Goal: Navigation & Orientation: Find specific page/section

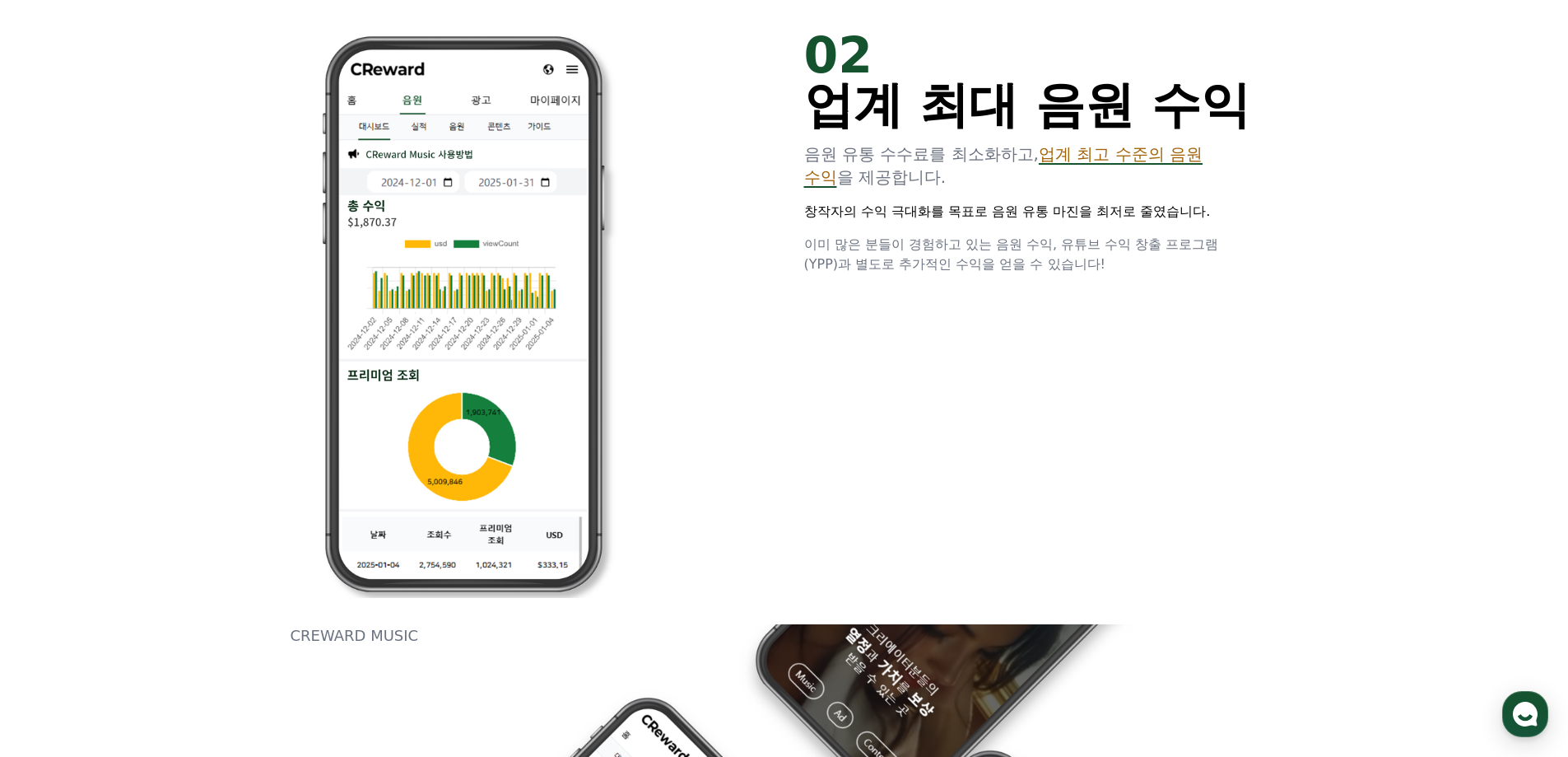
scroll to position [1403, 0]
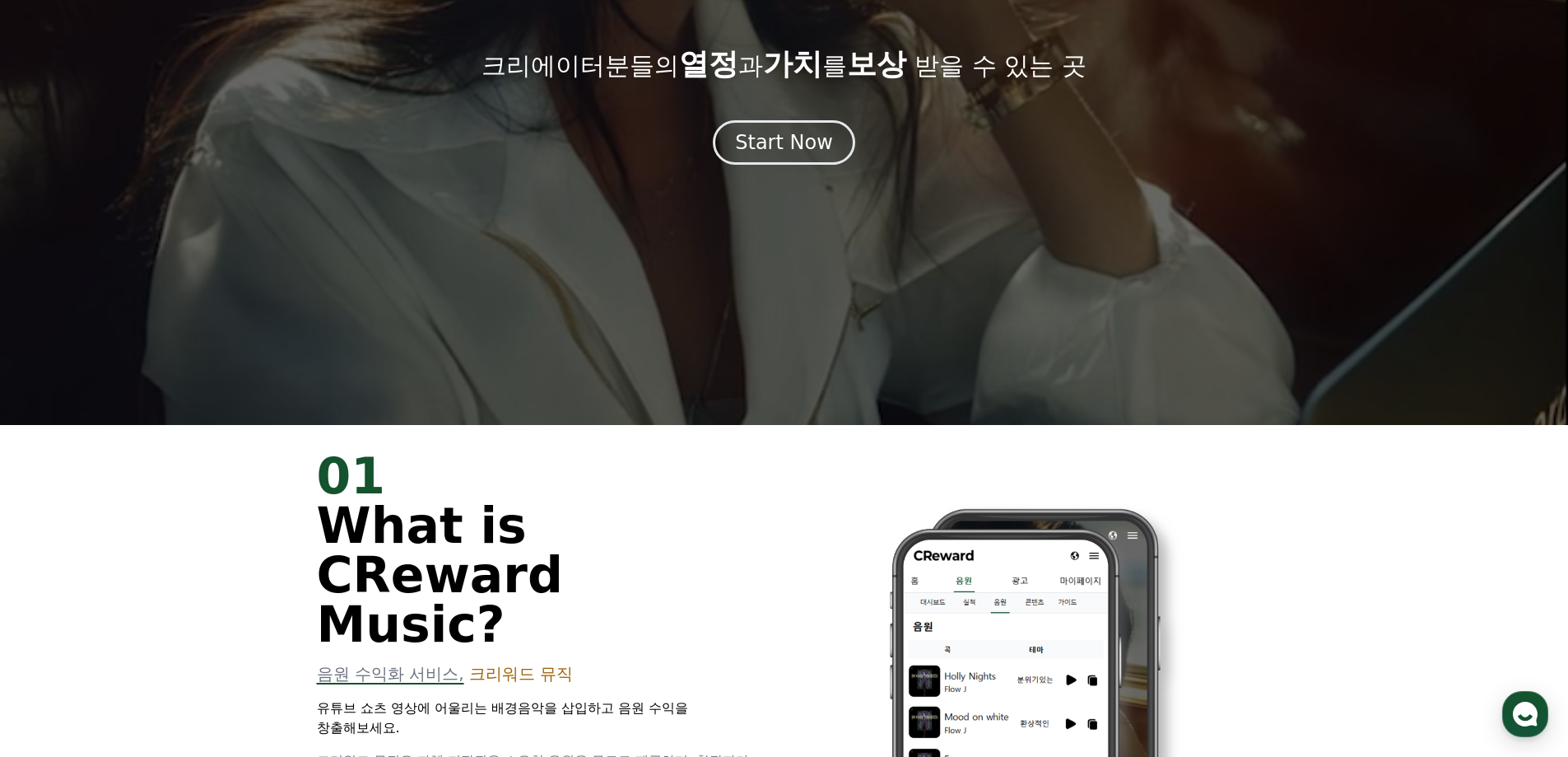
scroll to position [0, 0]
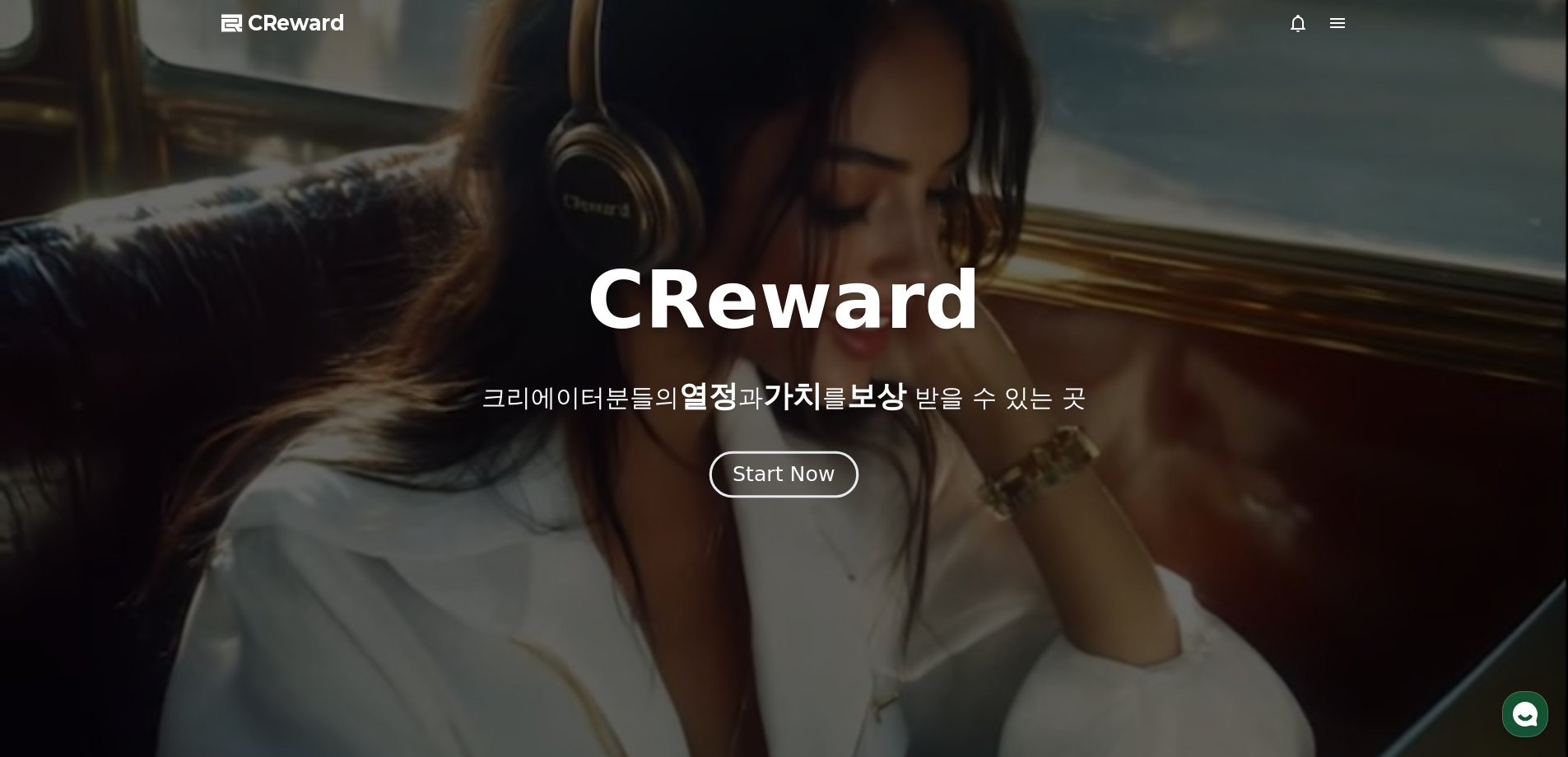
click at [799, 491] on button "Start Now" at bounding box center [783, 473] width 149 height 47
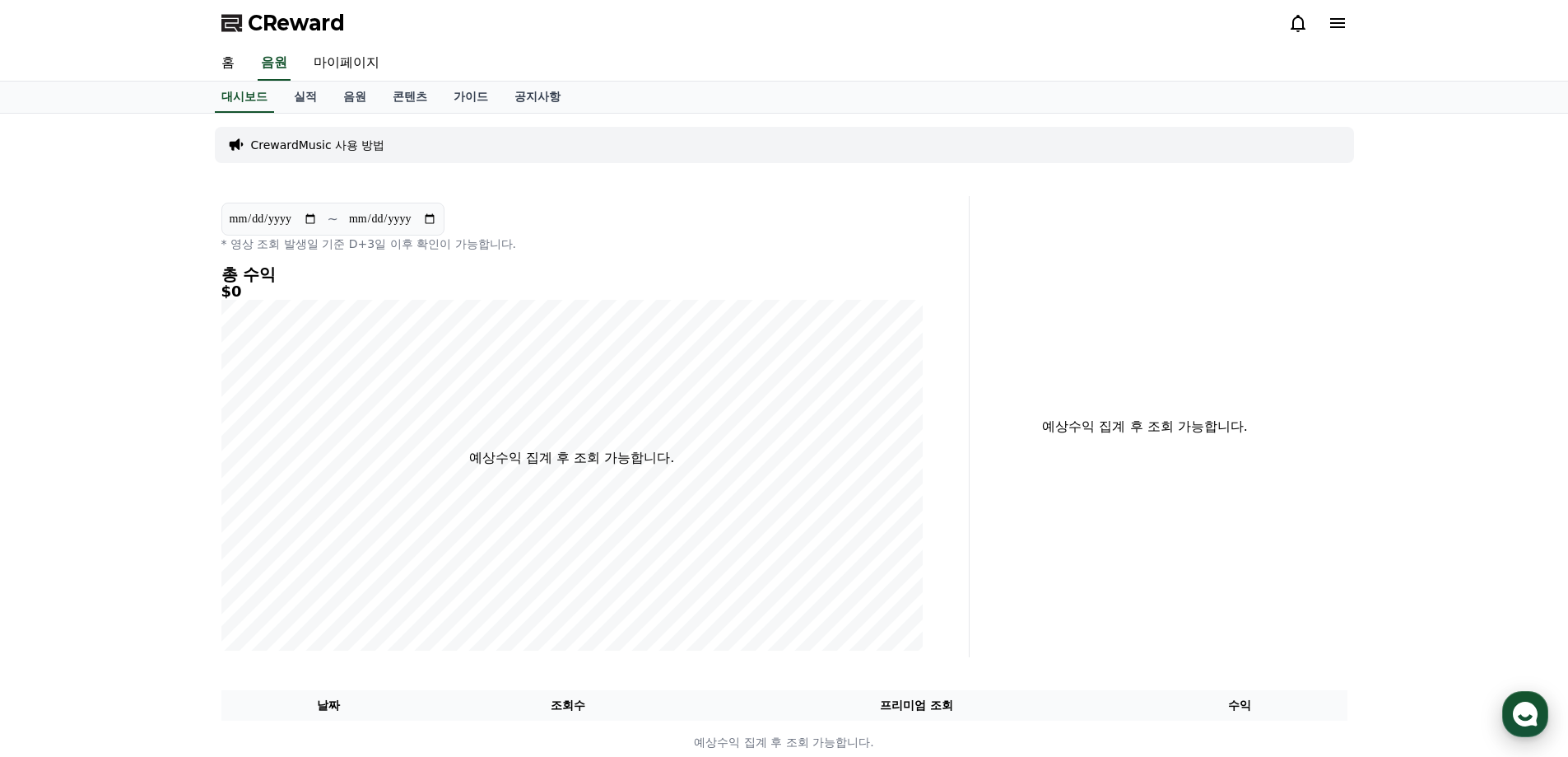
click at [1533, 701] on icon "button" at bounding box center [1525, 714] width 29 height 29
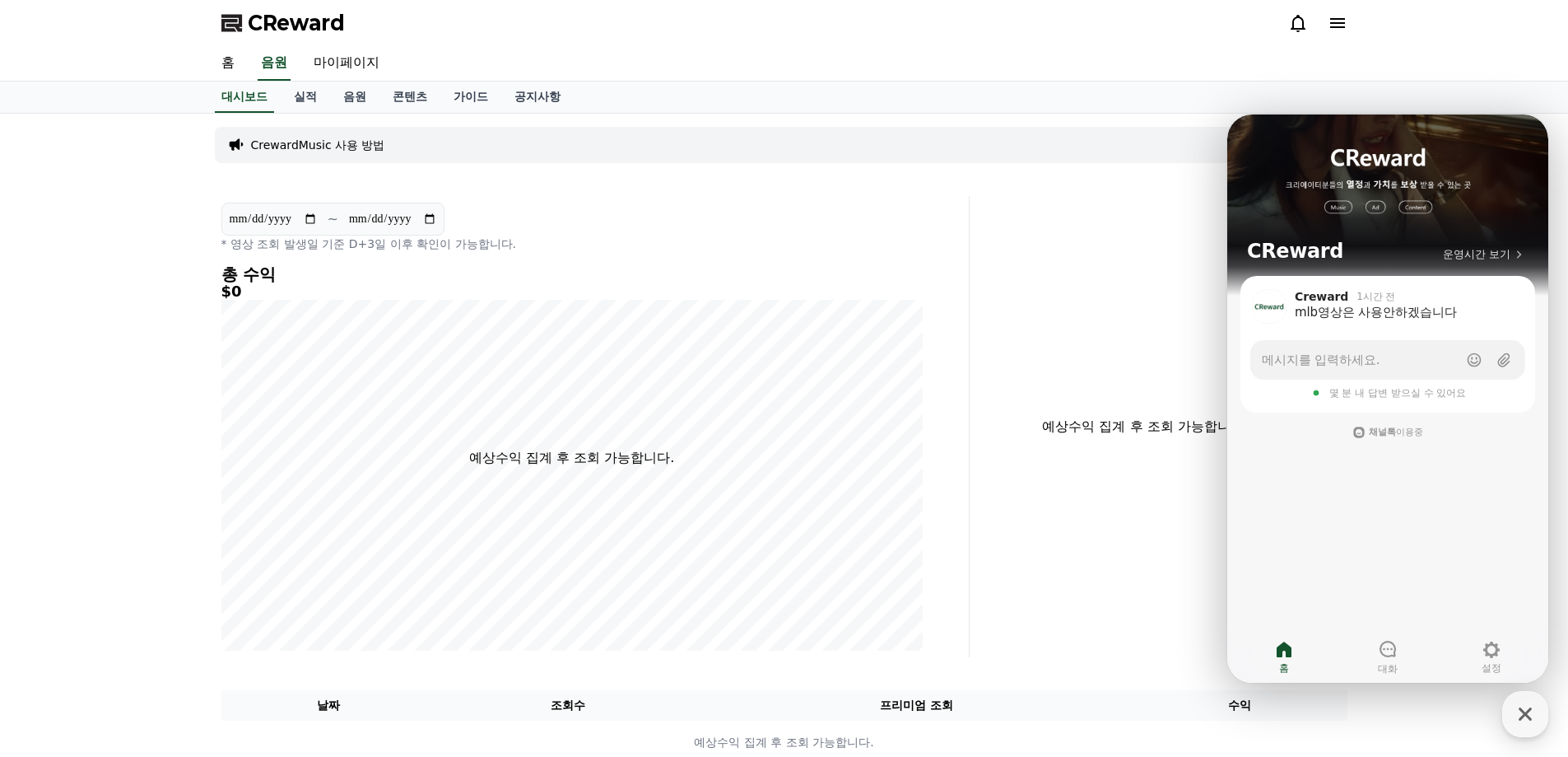
drag, startPoint x: 1438, startPoint y: 467, endPoint x: 1448, endPoint y: 523, distance: 56.9
click at [1448, 523] on div "CReward 운영시간 보기 Creward 1시간 전 mlb영상은 사용안하겠습니다 Show action list menu 메시지를 입력하세요.…" at bounding box center [1388, 398] width 321 height 568
drag, startPoint x: 1448, startPoint y: 523, endPoint x: 1364, endPoint y: 400, distance: 148.9
click at [1449, 521] on div "CReward 운영시간 보기 Creward 1시간 전 mlb영상은 사용안하겠습니다 Show action list menu 메시지를 입력하세요.…" at bounding box center [1388, 398] width 321 height 568
drag, startPoint x: 1123, startPoint y: 400, endPoint x: 536, endPoint y: 40, distance: 688.6
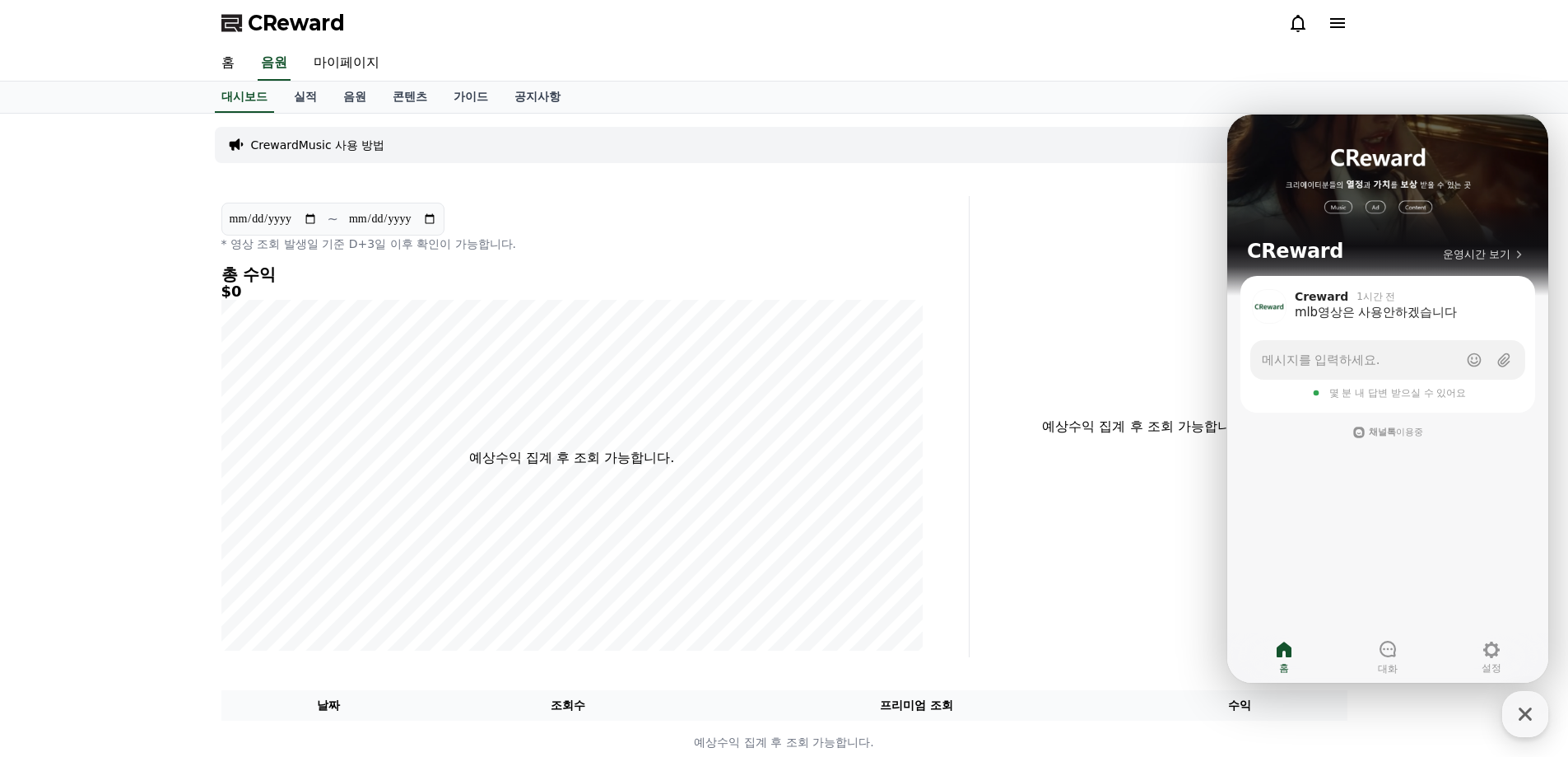
click at [1122, 400] on div "예상수익 집계 후 조회 가능합니다." at bounding box center [1165, 426] width 378 height 461
click at [399, 89] on link "콘텐츠" at bounding box center [410, 97] width 61 height 31
click at [343, 94] on link "음원" at bounding box center [354, 97] width 49 height 31
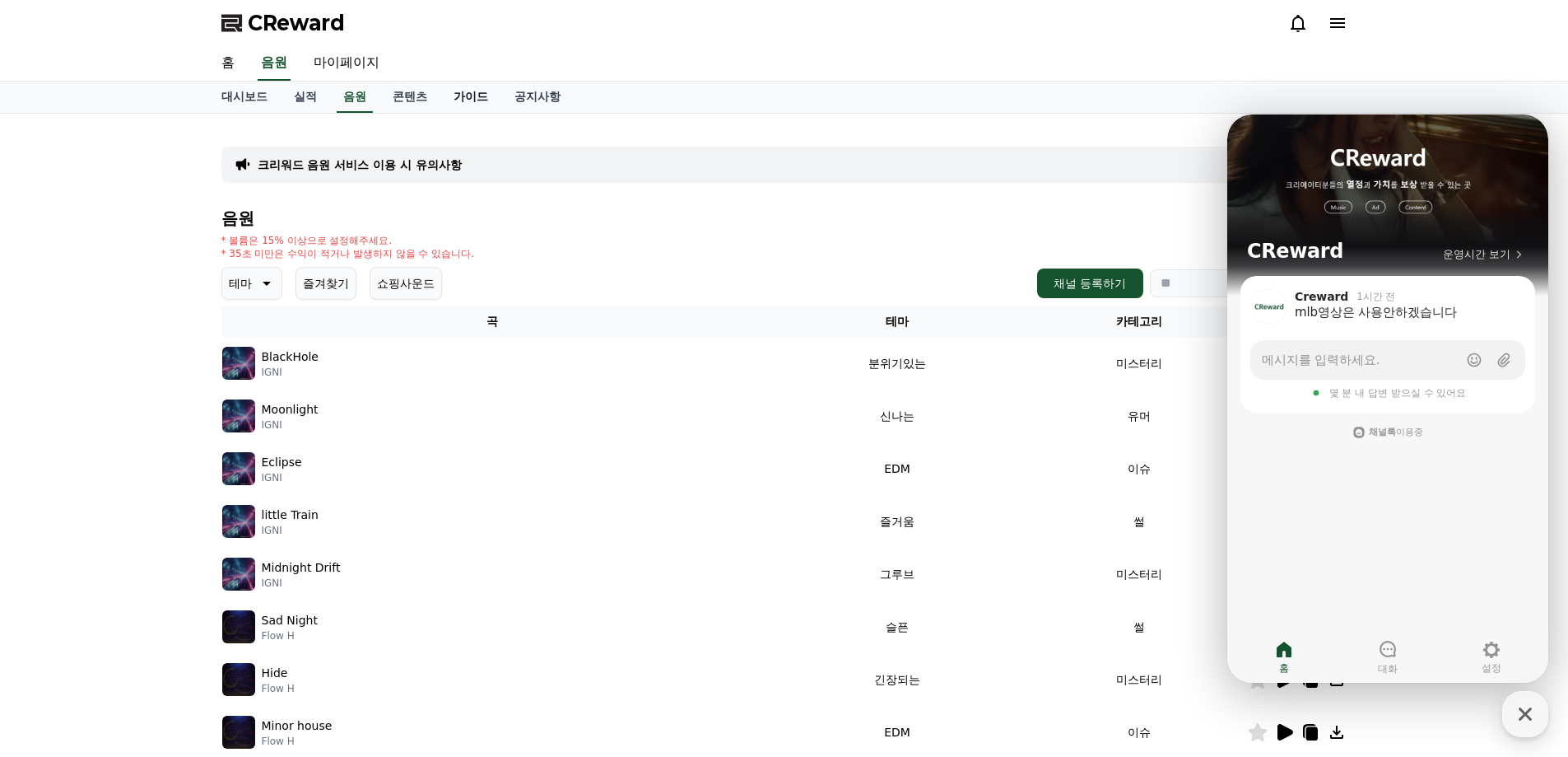
click at [482, 95] on link "가이드" at bounding box center [471, 97] width 61 height 31
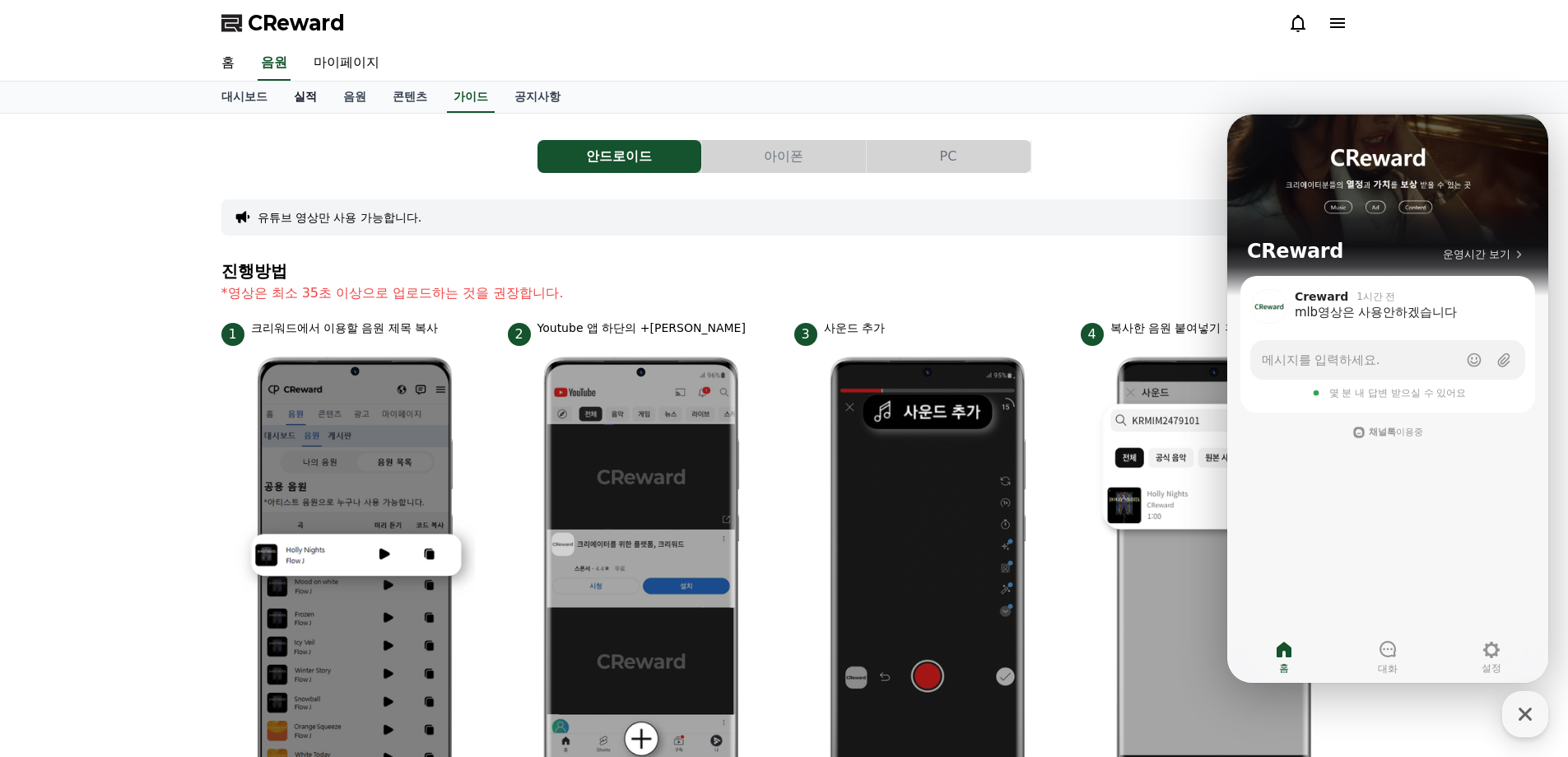
click at [304, 99] on link "실적" at bounding box center [305, 97] width 49 height 31
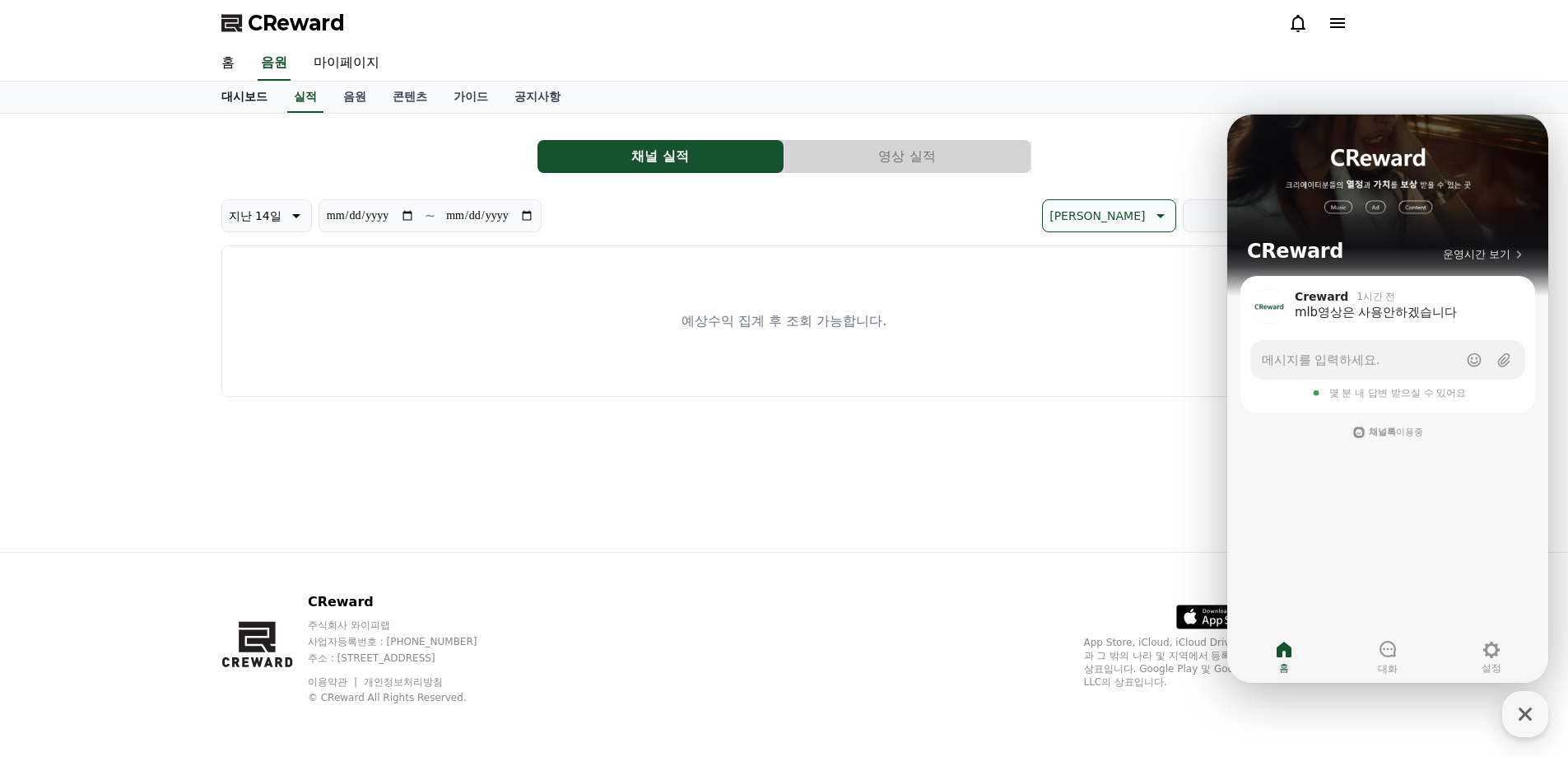
click at [246, 95] on link "대시보드" at bounding box center [244, 97] width 72 height 31
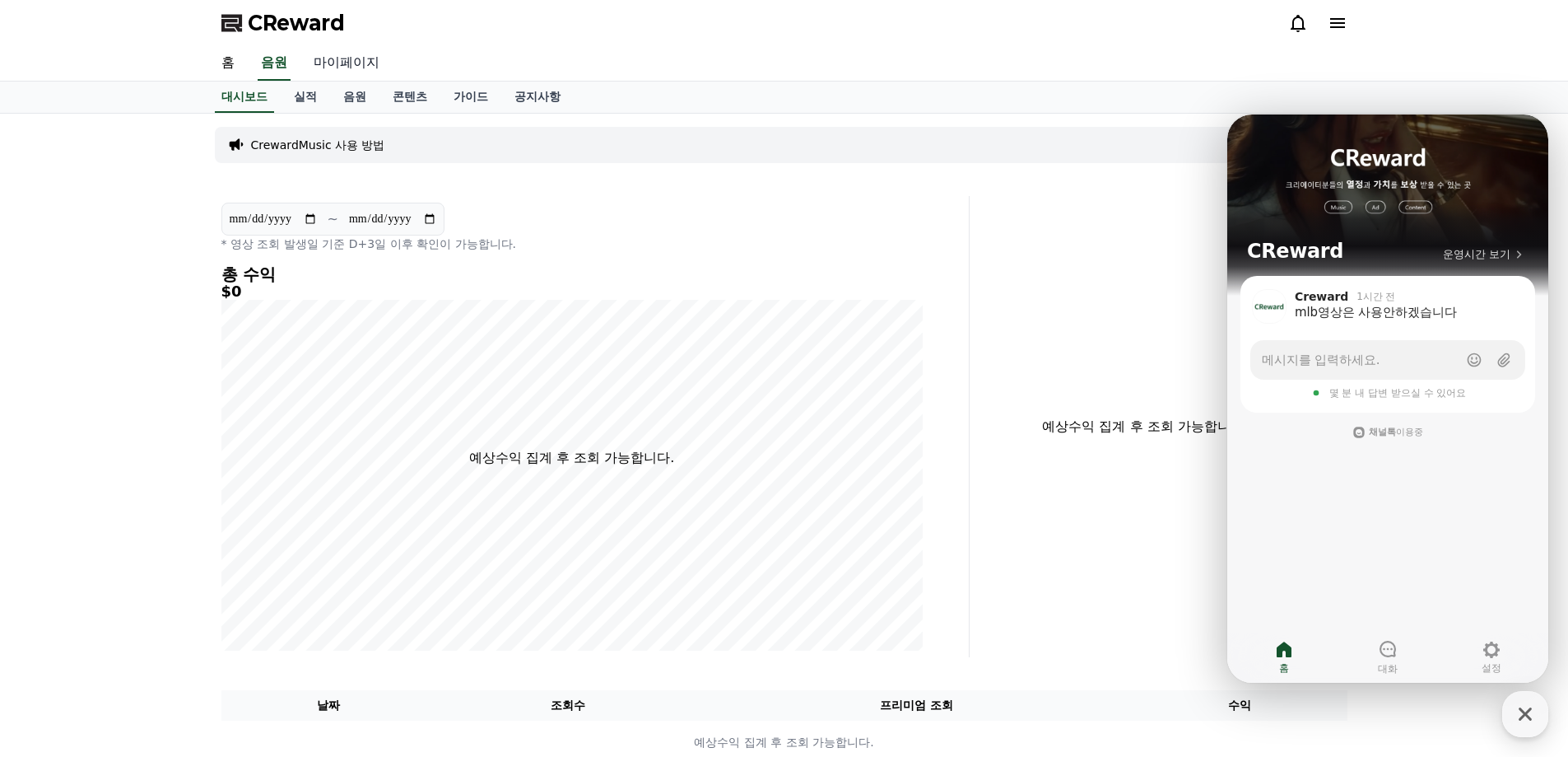
click at [372, 67] on link "마이페이지" at bounding box center [346, 64] width 92 height 34
select select "**********"
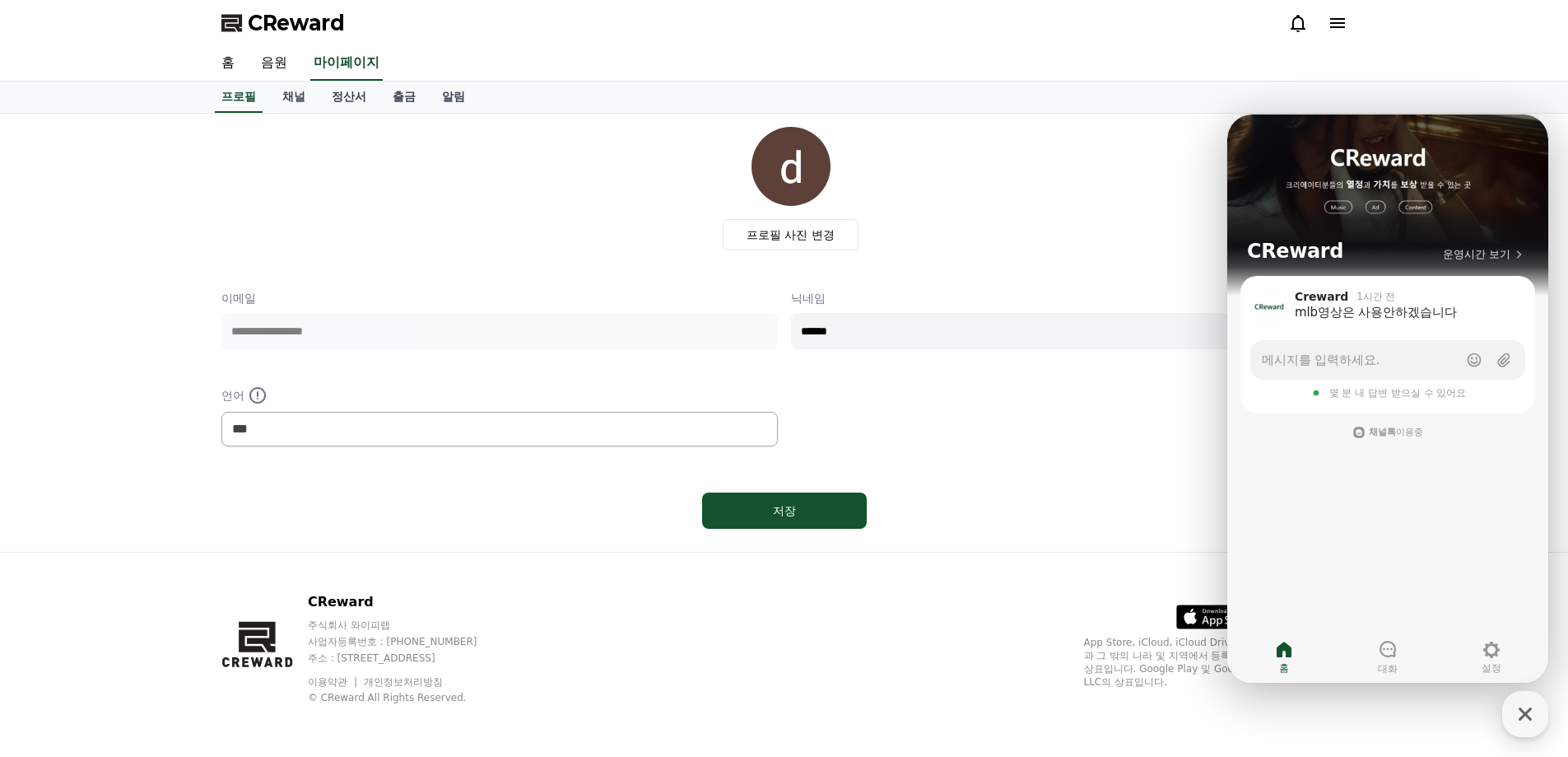
click at [1047, 443] on div "**********" at bounding box center [784, 331] width 1126 height 408
click at [1532, 705] on icon "button" at bounding box center [1525, 714] width 29 height 29
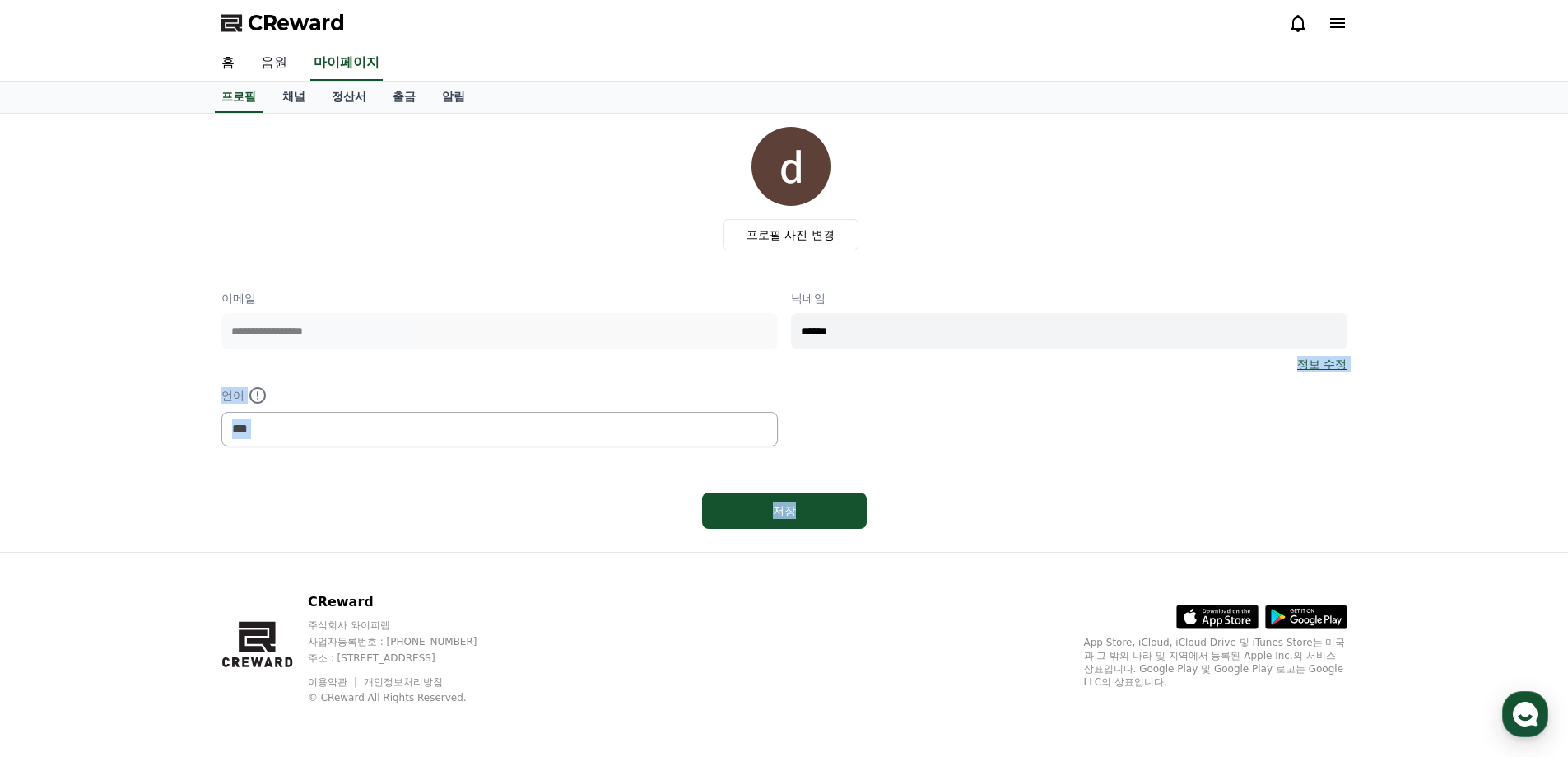
click at [273, 58] on link "음원" at bounding box center [273, 64] width 52 height 34
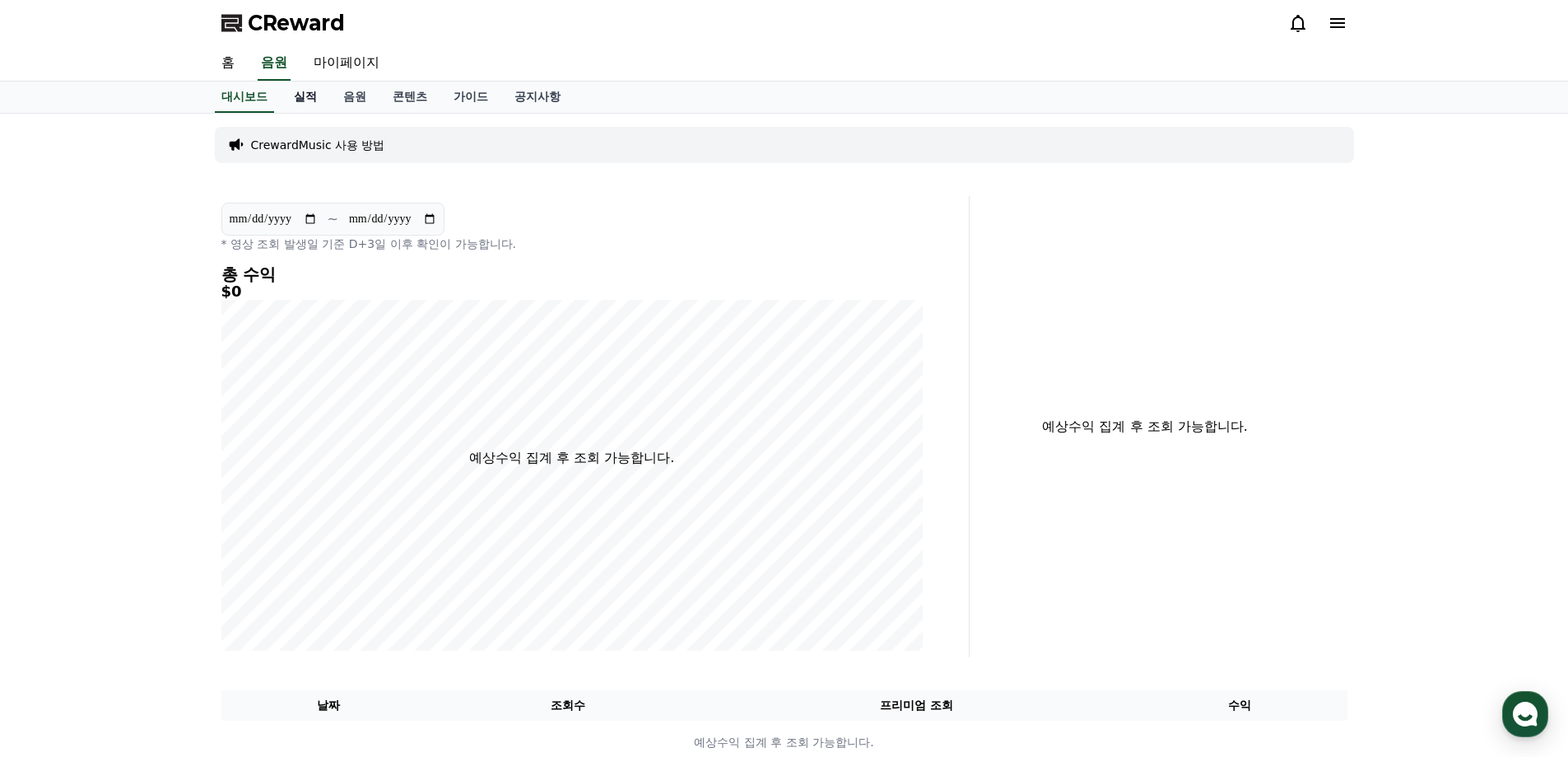
click at [295, 95] on link "실적" at bounding box center [305, 97] width 49 height 31
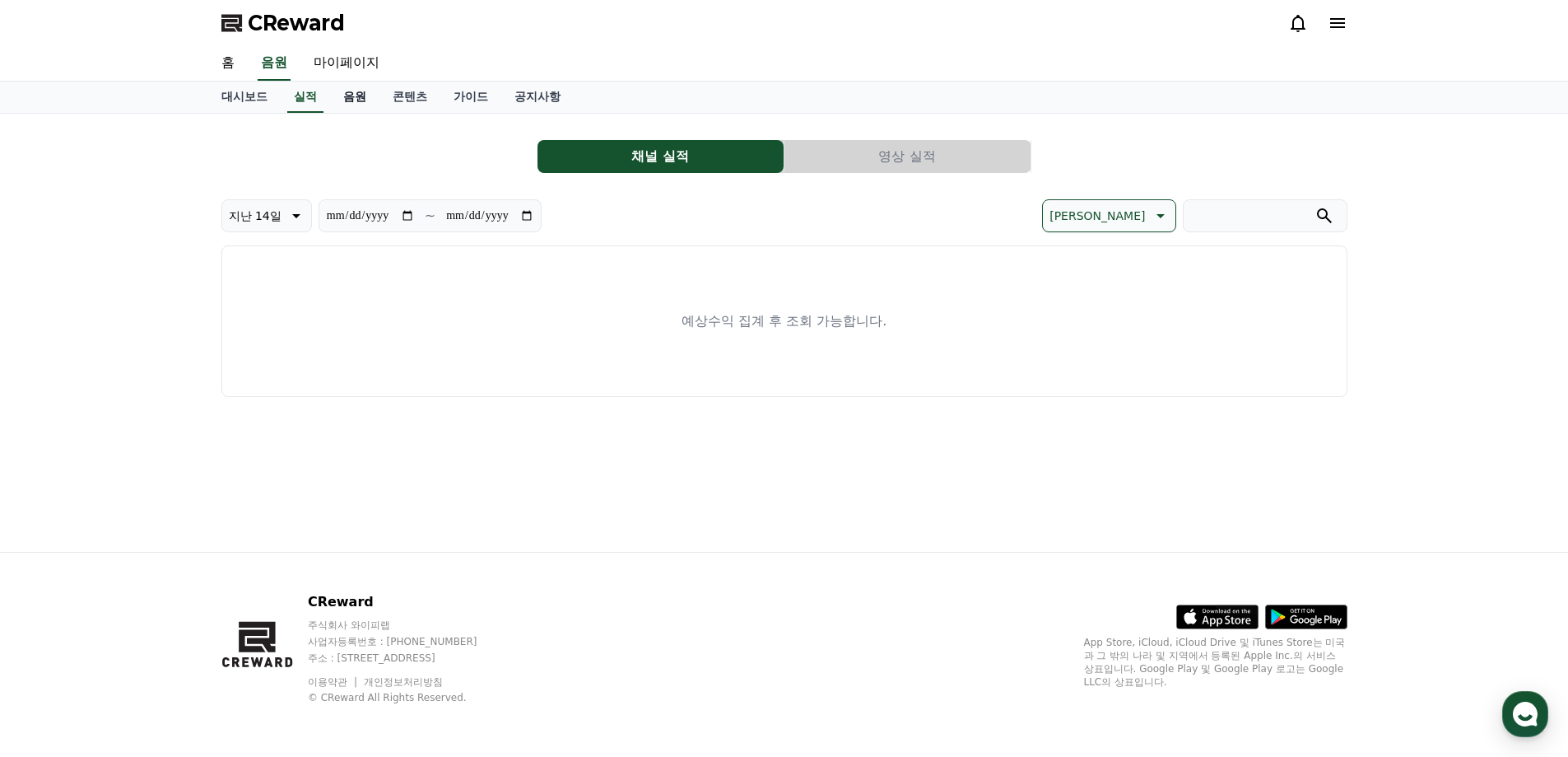
click at [335, 95] on link "음원" at bounding box center [354, 97] width 49 height 31
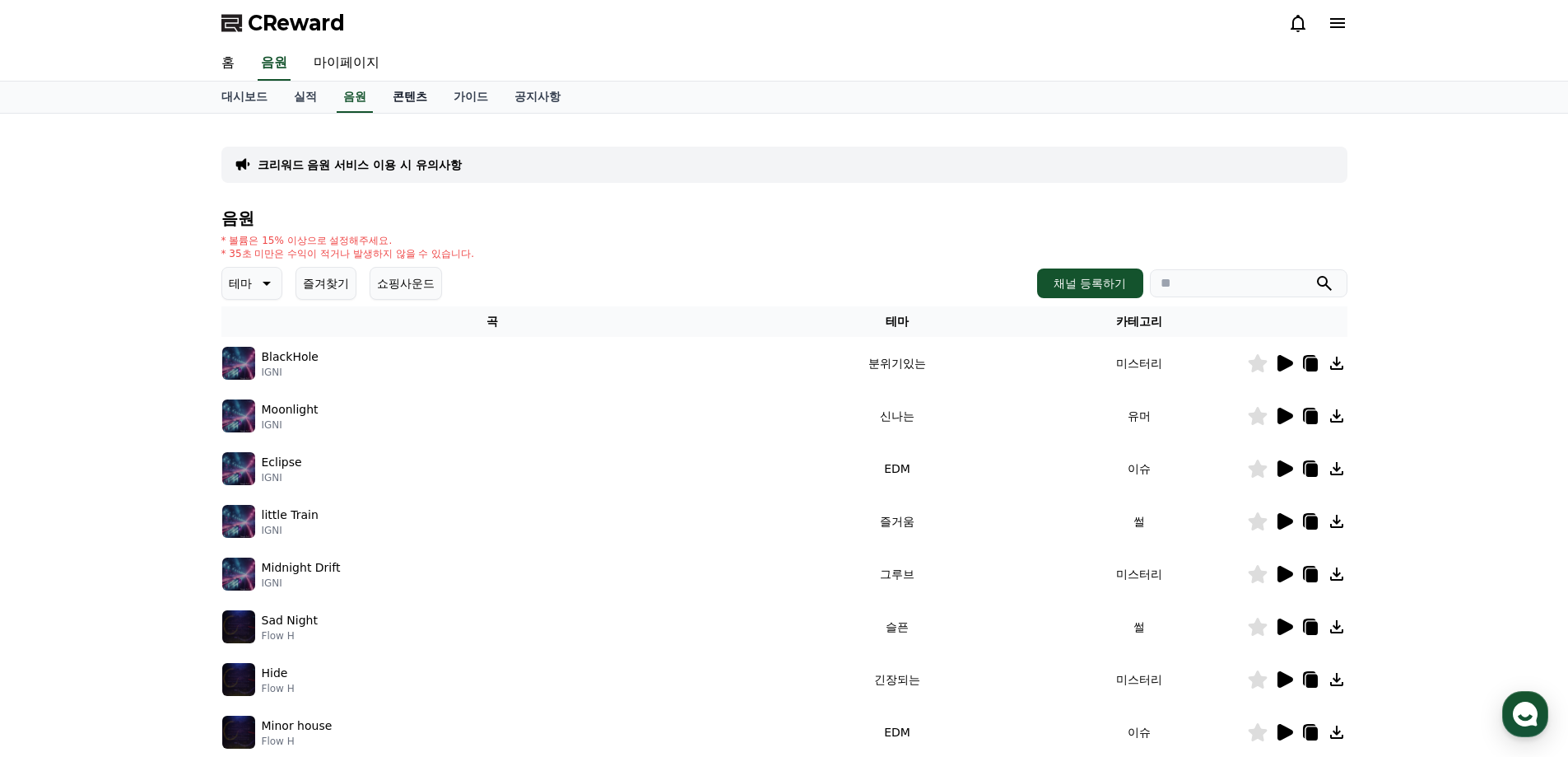
click at [387, 104] on link "콘텐츠" at bounding box center [410, 97] width 61 height 31
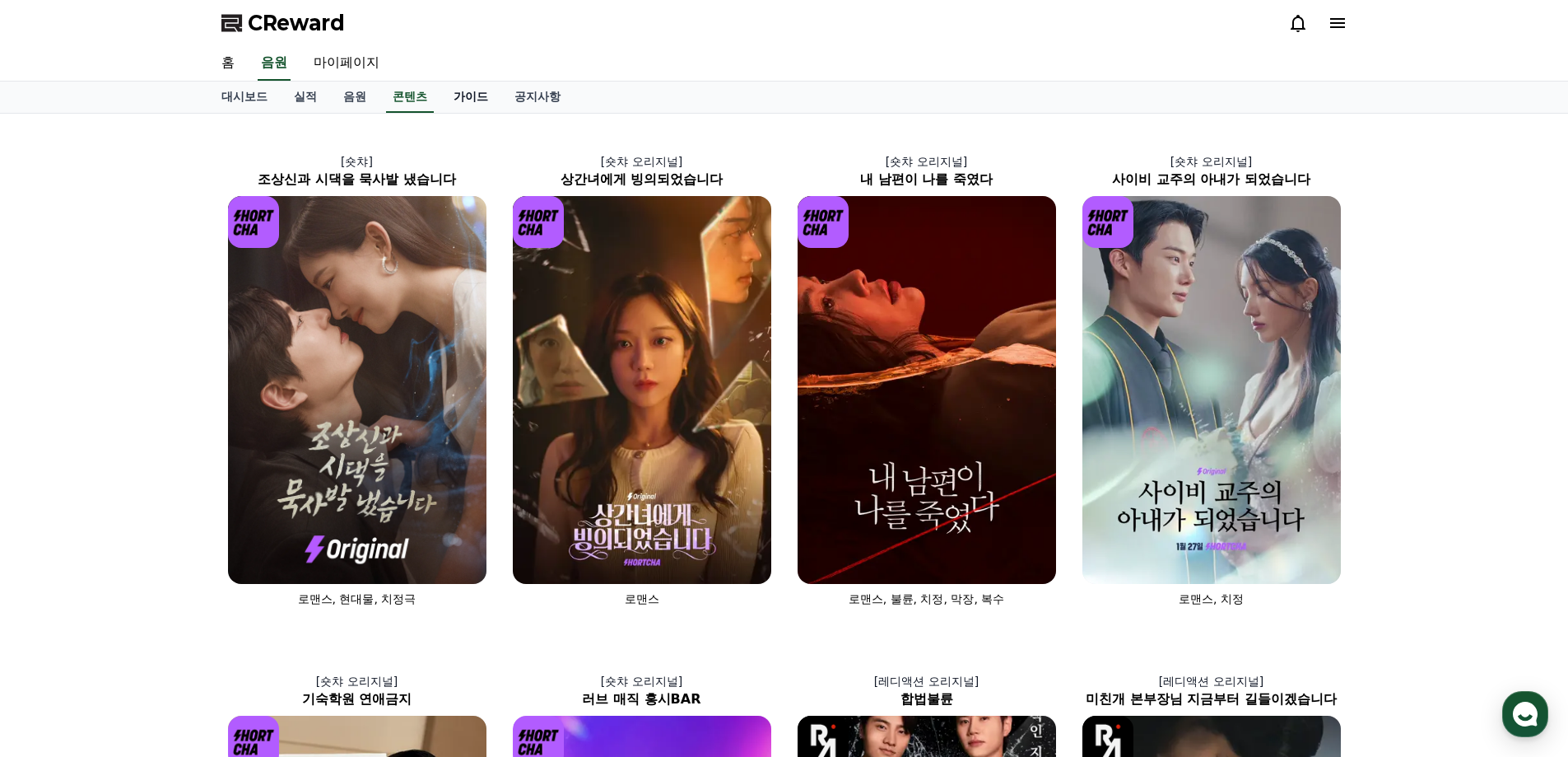
click at [455, 104] on link "가이드" at bounding box center [471, 97] width 61 height 31
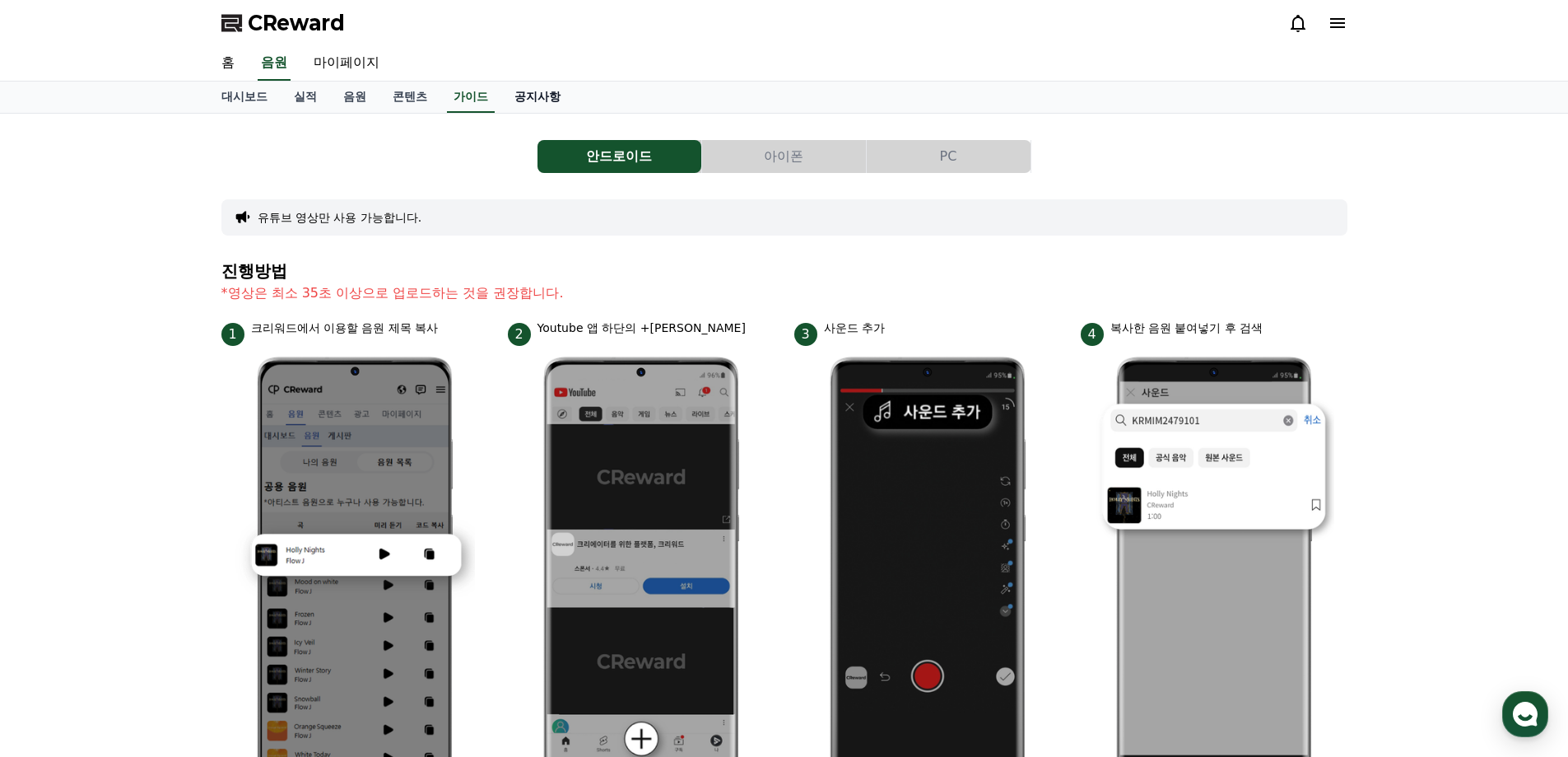
click at [518, 98] on link "공지사항" at bounding box center [538, 97] width 72 height 31
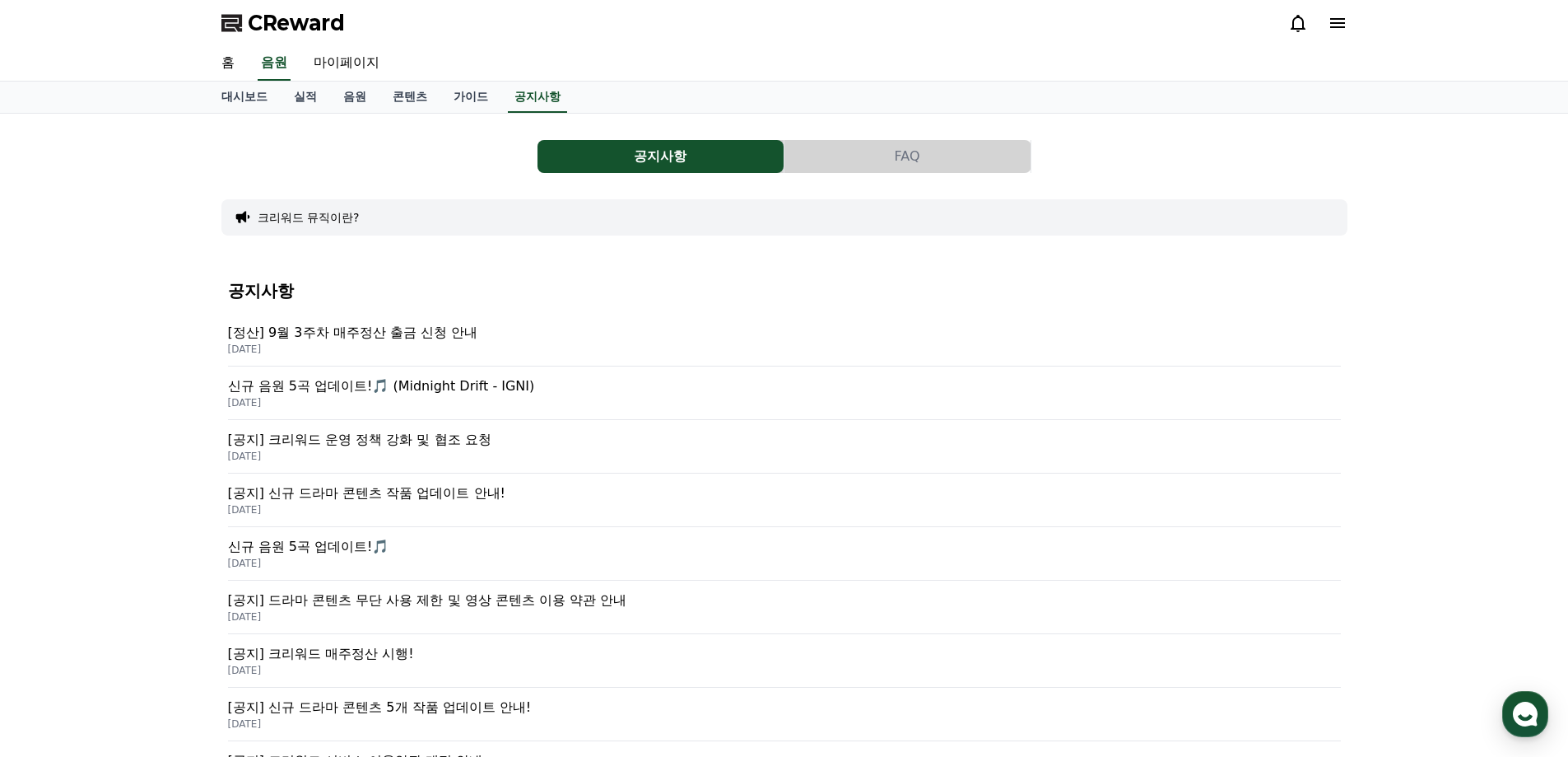
click at [1340, 24] on icon at bounding box center [1337, 22] width 15 height 9
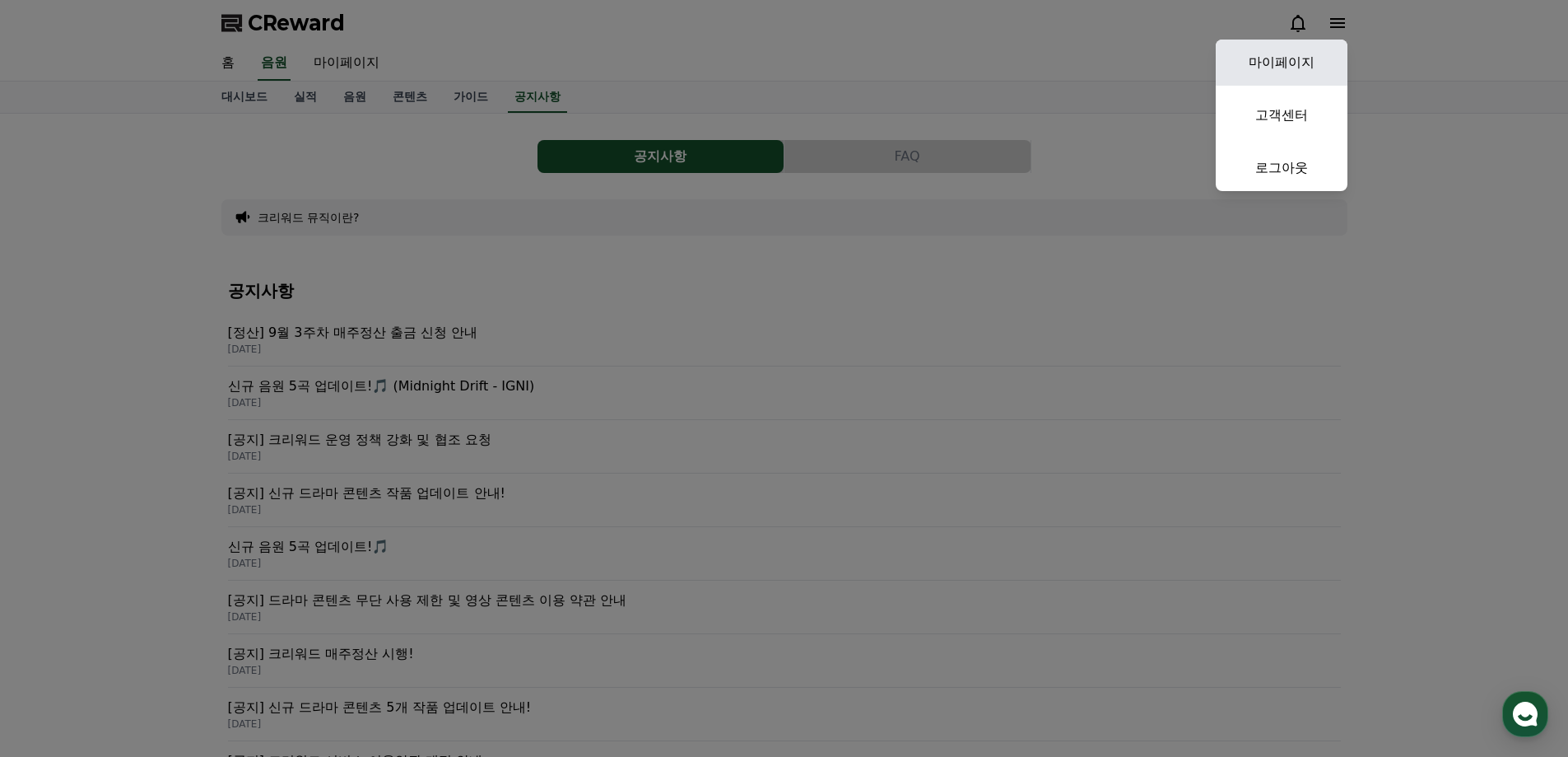
click at [1307, 55] on link "마이페이지" at bounding box center [1280, 63] width 131 height 46
select select "**********"
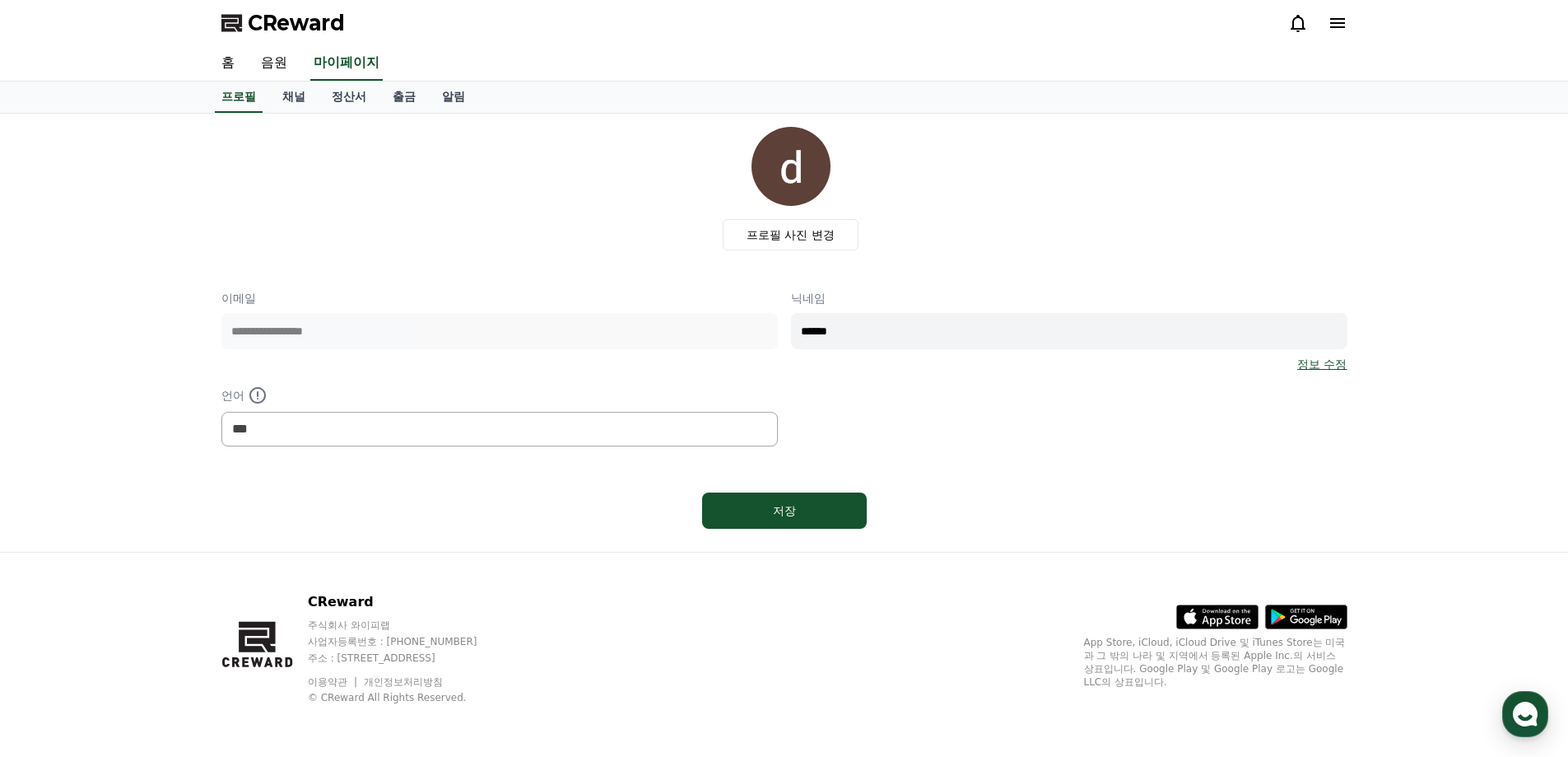
click at [1032, 402] on div "**********" at bounding box center [784, 368] width 1126 height 156
click at [1091, 409] on div "**********" at bounding box center [784, 368] width 1126 height 156
click at [307, 97] on link "채널" at bounding box center [293, 97] width 49 height 31
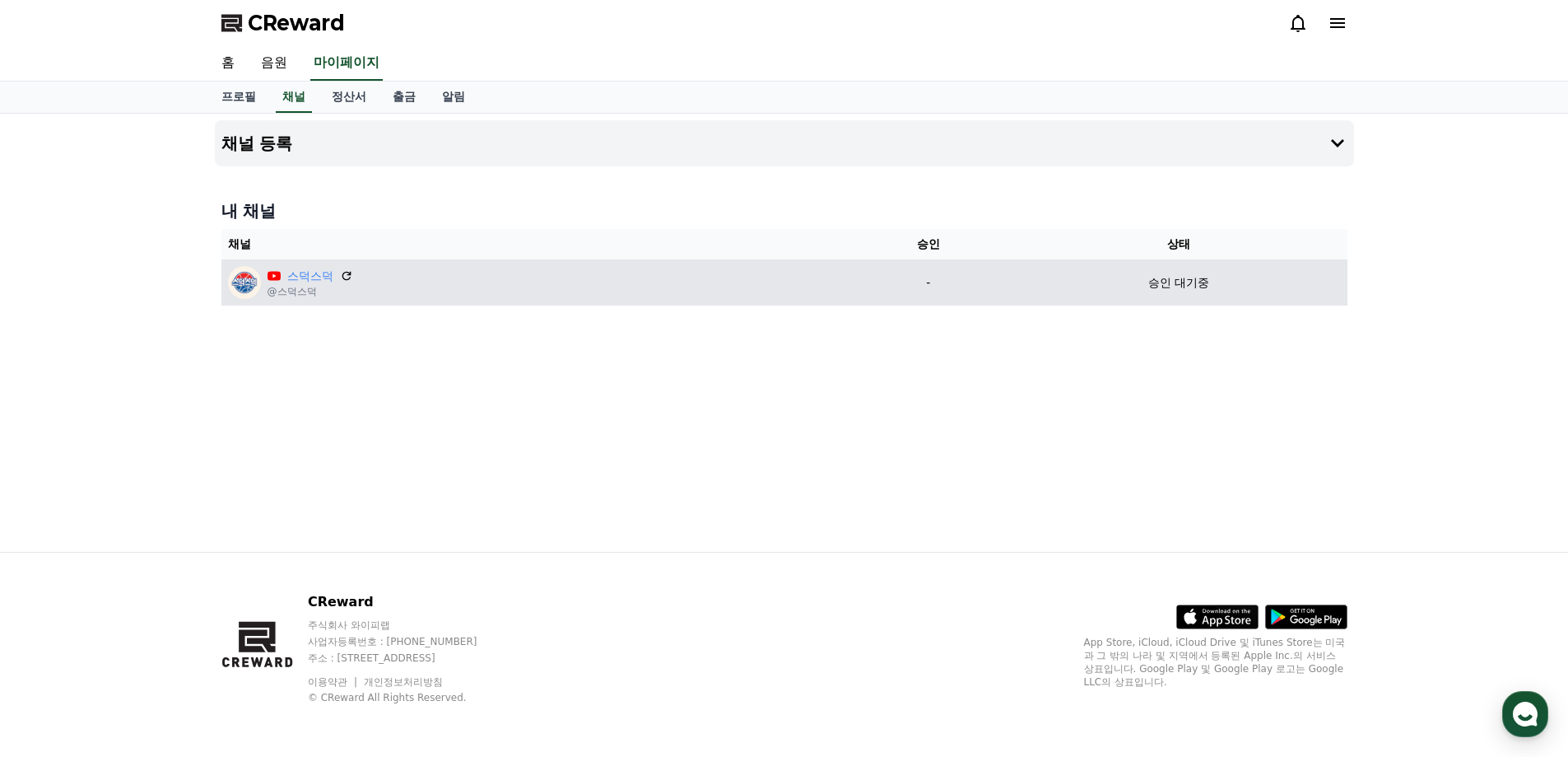
click at [1214, 297] on td "승인 대기중" at bounding box center [1178, 283] width 337 height 46
